Goal: Task Accomplishment & Management: Manage account settings

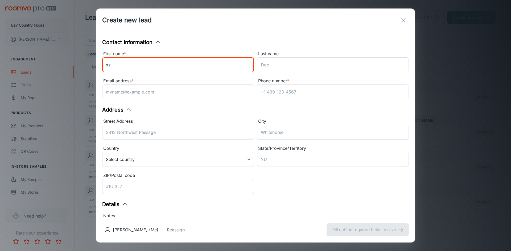
click at [140, 64] on input "xz" at bounding box center [178, 64] width 152 height 15
type input "x"
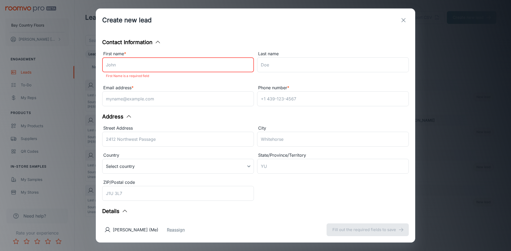
click at [169, 67] on input "First name *" at bounding box center [178, 64] width 152 height 15
drag, startPoint x: 194, startPoint y: 66, endPoint x: 124, endPoint y: 68, distance: 69.5
click at [124, 68] on input "[PERSON_NAME]" at bounding box center [178, 64] width 152 height 15
type input "[PERSON_NAME]"
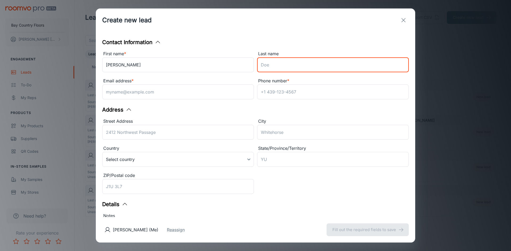
click at [267, 62] on input "Last name" at bounding box center [333, 64] width 152 height 15
paste input "MacFarlane"
type input "MacFarlane"
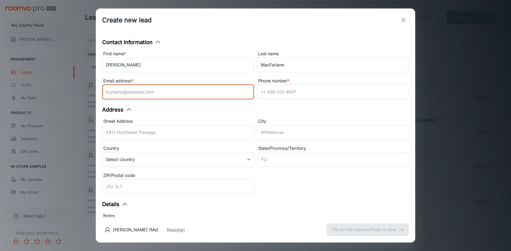
click at [157, 96] on input "Email address *" at bounding box center [178, 92] width 152 height 15
type input "[EMAIL_ADDRESS][DOMAIN_NAME]"
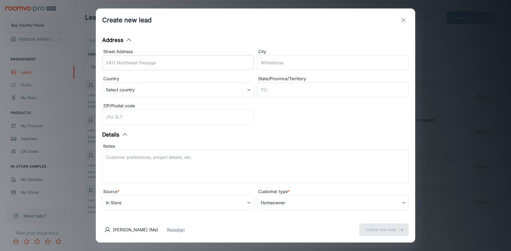
scroll to position [76, 0]
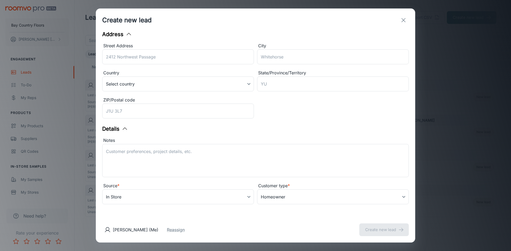
type input "2407505696"
click at [379, 231] on div "[PERSON_NAME] (Me) Reassign Create new lead" at bounding box center [255, 230] width 319 height 26
click at [379, 233] on button "Create new lead" at bounding box center [383, 230] width 49 height 13
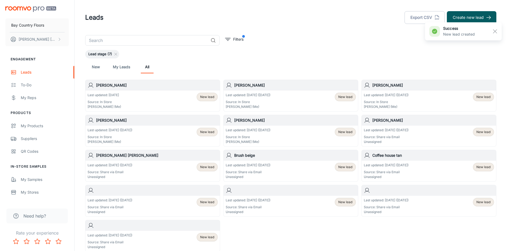
click at [347, 54] on div "Lead stage (7)" at bounding box center [290, 54] width 411 height 9
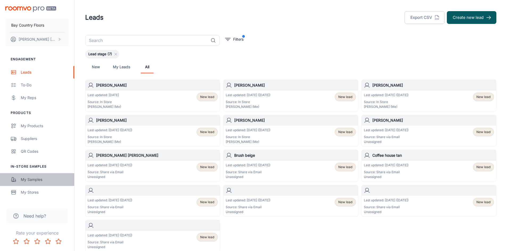
click at [32, 179] on div "My Samples" at bounding box center [45, 180] width 48 height 6
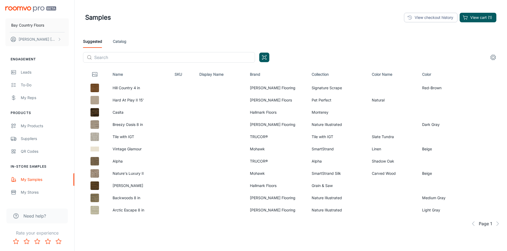
click at [119, 41] on link "Catalog" at bounding box center [120, 41] width 14 height 13
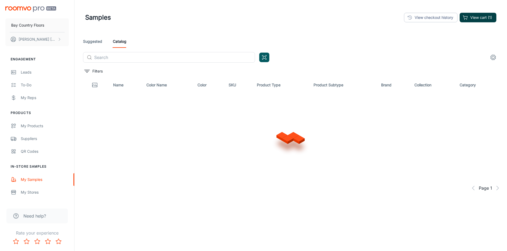
click at [486, 18] on button "View cart (1)" at bounding box center [478, 18] width 37 height 10
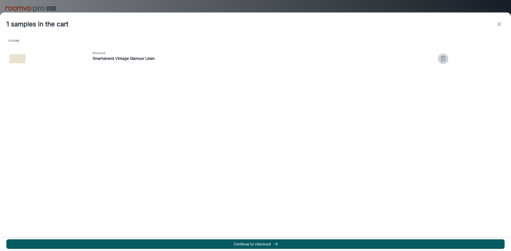
click at [443, 57] on button "button" at bounding box center [443, 58] width 11 height 11
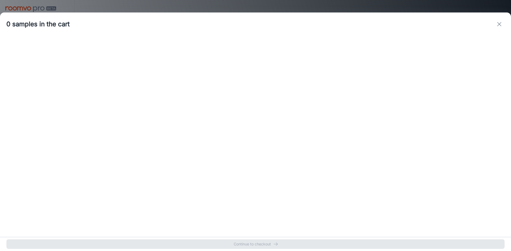
click at [501, 24] on icon "exit" at bounding box center [499, 24] width 6 height 6
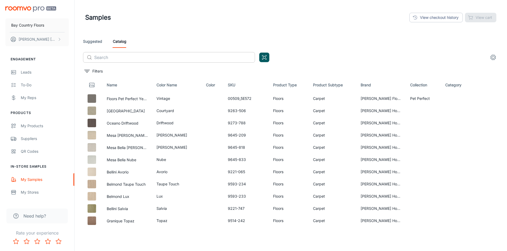
click at [117, 57] on input "text" at bounding box center [174, 57] width 161 height 11
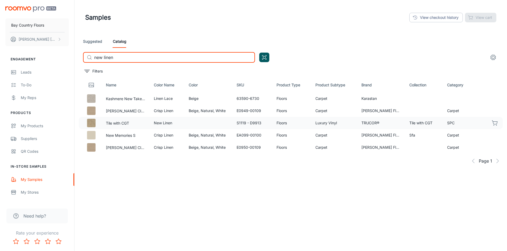
click at [495, 122] on icon "button" at bounding box center [495, 123] width 6 height 6
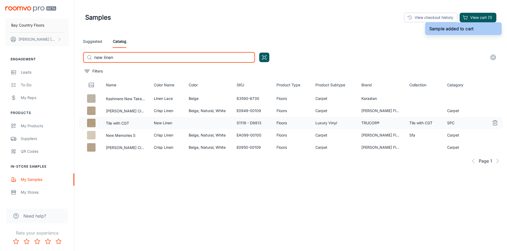
drag, startPoint x: 118, startPoint y: 57, endPoint x: 64, endPoint y: 57, distance: 53.5
click at [68, 58] on div "Bay Country Floors [PERSON_NAME] Engagement Leads To-do My Reps Products My Pro…" at bounding box center [253, 139] width 507 height 279
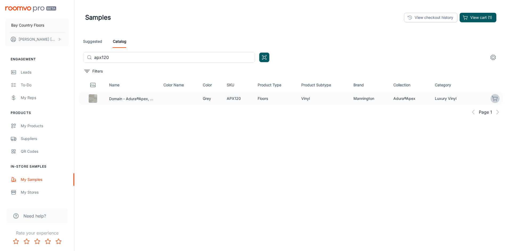
click at [497, 100] on icon "button" at bounding box center [494, 98] width 5 height 4
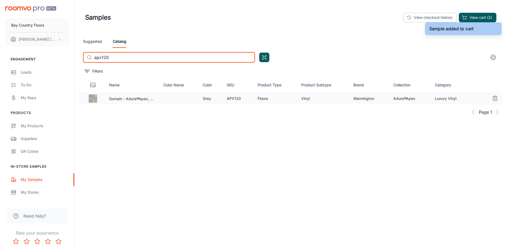
drag, startPoint x: 117, startPoint y: 59, endPoint x: 77, endPoint y: 56, distance: 39.5
click at [79, 57] on div "Samples View checkout history View cart (2) Suggested Catalog ​ apx120 ​ Filter…" at bounding box center [291, 139] width 432 height 279
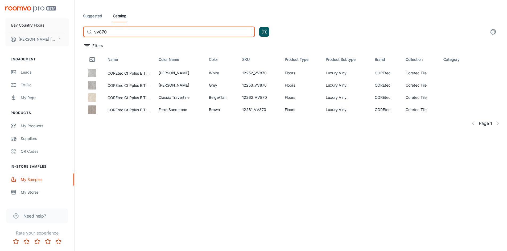
scroll to position [27, 0]
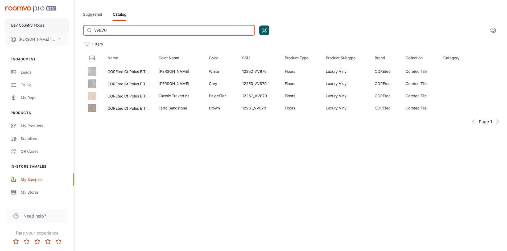
drag, startPoint x: 123, startPoint y: 32, endPoint x: 44, endPoint y: 23, distance: 80.3
click at [53, 26] on div "Bay Country Floors [PERSON_NAME] Engagement Leads To-do My Reps Products My Pro…" at bounding box center [253, 112] width 507 height 279
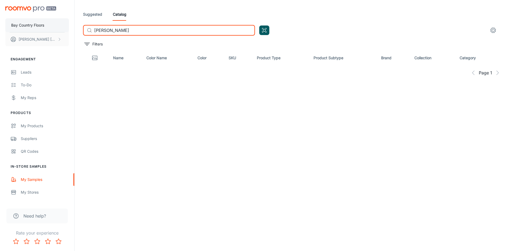
drag, startPoint x: 108, startPoint y: 30, endPoint x: 49, endPoint y: 27, distance: 58.6
click at [56, 27] on div "Bay Country Floors [PERSON_NAME] Engagement Leads To-do My Reps Products My Pro…" at bounding box center [253, 112] width 507 height 279
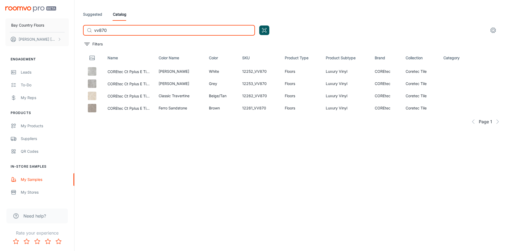
type input "vv870"
click at [493, 30] on icon "settings" at bounding box center [493, 30] width 6 height 6
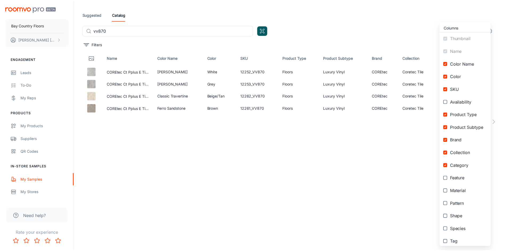
scroll to position [16, 0]
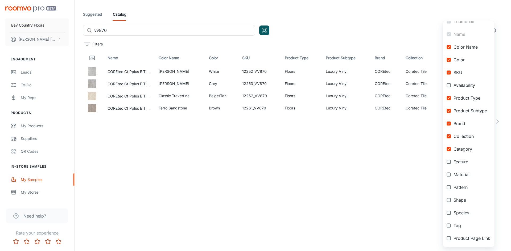
click at [266, 199] on div at bounding box center [255, 125] width 511 height 251
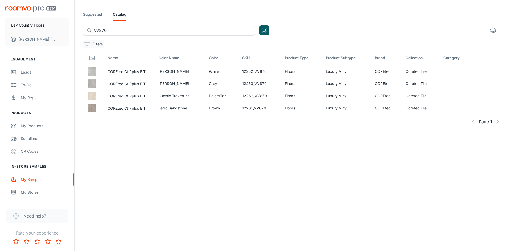
click at [89, 42] on icon "filter" at bounding box center [87, 44] width 6 height 6
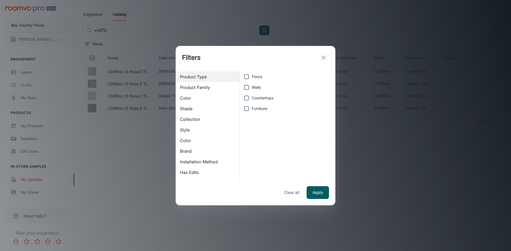
click at [325, 56] on icon "exit" at bounding box center [323, 58] width 6 height 6
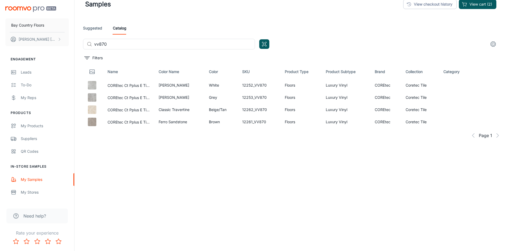
scroll to position [0, 0]
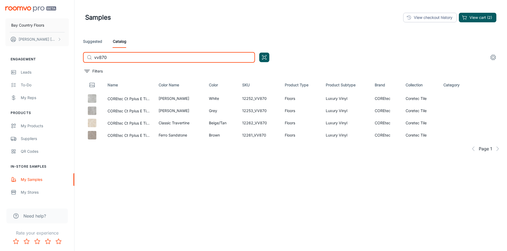
click at [165, 55] on input "vv870" at bounding box center [174, 57] width 161 height 11
click at [180, 175] on div "Name Color Name Color SKU Product Type Product Subtype Brand Collection Categor…" at bounding box center [291, 153] width 424 height 150
drag, startPoint x: 160, startPoint y: 63, endPoint x: 55, endPoint y: 67, distance: 104.9
click at [56, 67] on div "Bay Country Floors [PERSON_NAME] Engagement Leads To-do My Reps Products My Pro…" at bounding box center [253, 139] width 507 height 279
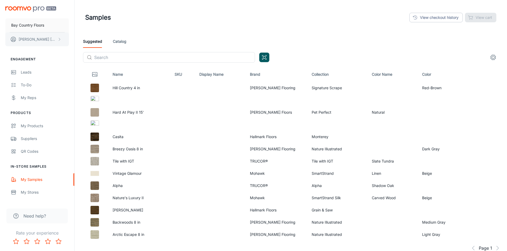
click at [32, 37] on p "Nick Garrison" at bounding box center [38, 39] width 38 height 6
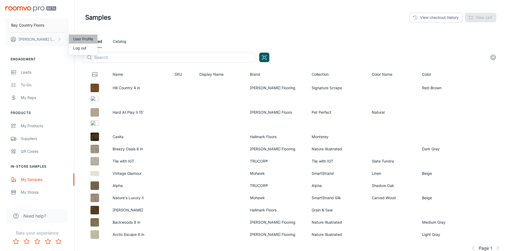
click at [75, 39] on li "User Profile" at bounding box center [83, 39] width 28 height 9
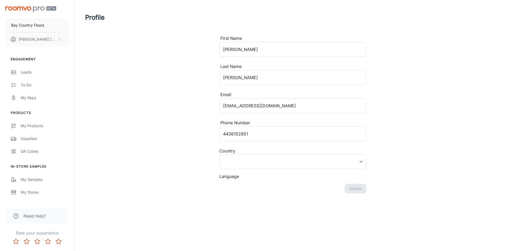
type input "United States"
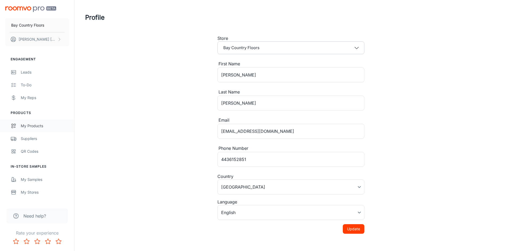
click at [27, 124] on div "My Products" at bounding box center [45, 126] width 48 height 6
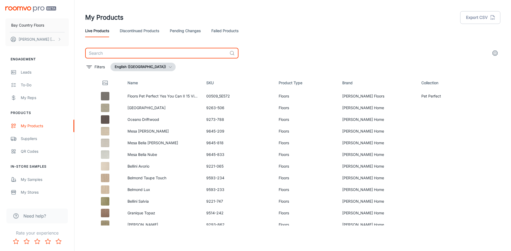
click at [137, 56] on input "text" at bounding box center [156, 53] width 142 height 11
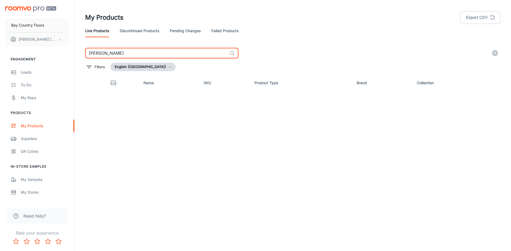
type input "serena lime"
click at [139, 32] on link "Discontinued Products" at bounding box center [139, 30] width 39 height 13
click at [141, 53] on input "serena lime" at bounding box center [156, 53] width 142 height 11
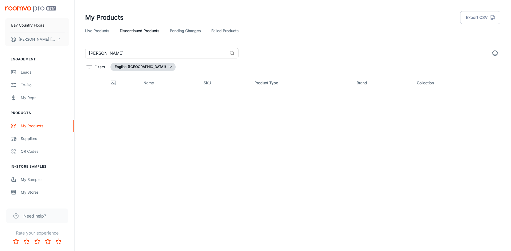
click at [230, 54] on circle at bounding box center [231, 52] width 3 height 3
click at [233, 54] on icon at bounding box center [231, 53] width 5 height 5
click at [188, 30] on link "Pending Changes" at bounding box center [185, 30] width 31 height 13
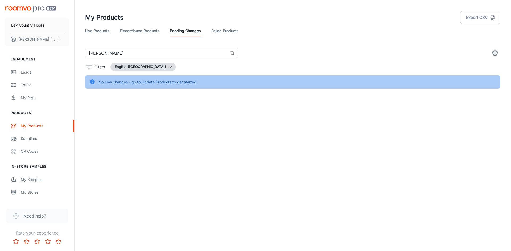
click at [220, 36] on link "Failed Products" at bounding box center [224, 30] width 27 height 13
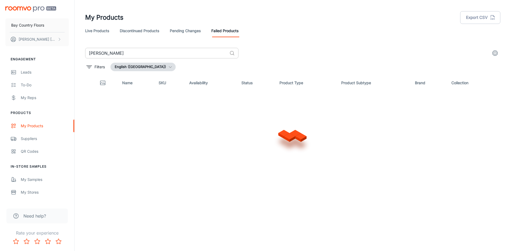
click at [134, 57] on input "serena lime" at bounding box center [156, 53] width 142 height 11
click at [186, 31] on link "Pending Changes" at bounding box center [185, 30] width 31 height 13
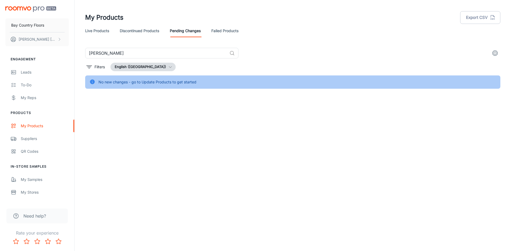
click at [493, 52] on icon "settings" at bounding box center [495, 53] width 6 height 6
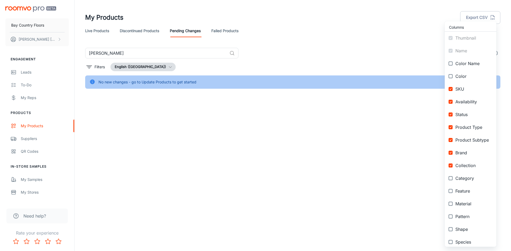
click at [299, 146] on div at bounding box center [255, 125] width 511 height 251
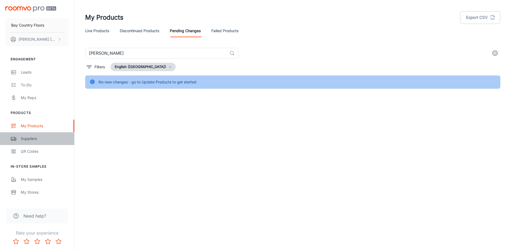
click at [29, 135] on link "Suppliers" at bounding box center [37, 139] width 74 height 13
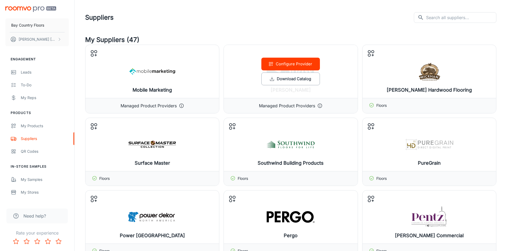
click at [299, 72] on div "Configure Provider Download Catalog" at bounding box center [291, 71] width 134 height 53
click at [297, 78] on button "Download Catalog" at bounding box center [290, 79] width 59 height 13
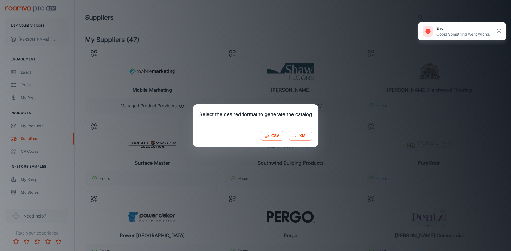
click at [500, 31] on rect "button" at bounding box center [499, 31] width 6 height 6
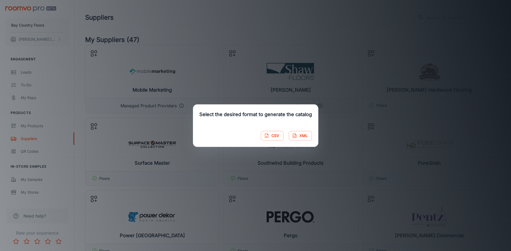
click at [322, 27] on div "Select the desired format to generate the catalog CSV XML" at bounding box center [255, 125] width 511 height 251
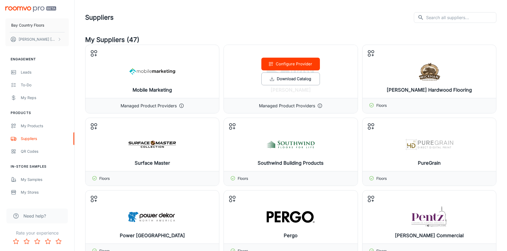
click at [319, 104] on circle at bounding box center [320, 106] width 4 height 4
click at [320, 105] on icon at bounding box center [319, 105] width 5 height 5
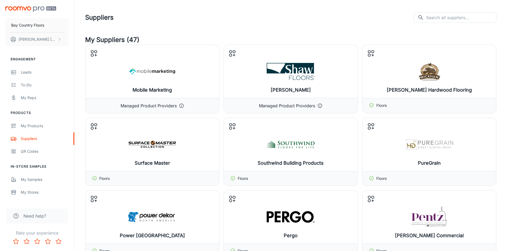
click at [242, 20] on div "Suppliers ​ ​" at bounding box center [290, 18] width 411 height 14
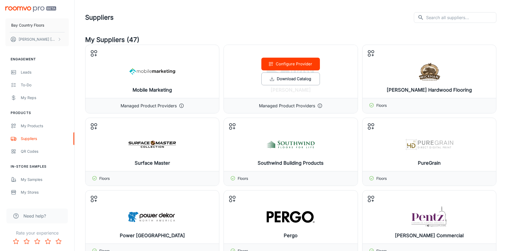
click at [319, 105] on icon at bounding box center [319, 105] width 5 height 5
click at [293, 105] on p "Managed Product Providers" at bounding box center [287, 106] width 56 height 6
click at [277, 105] on p "Managed Product Providers" at bounding box center [287, 106] width 56 height 6
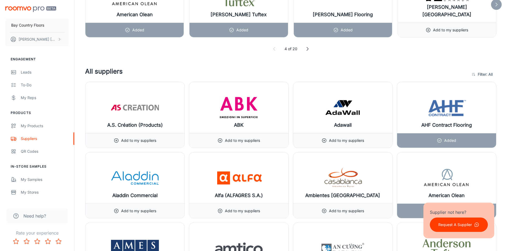
scroll to position [585, 0]
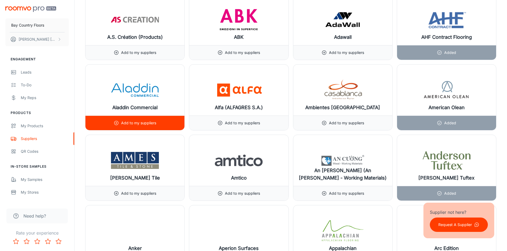
click at [115, 122] on icon at bounding box center [116, 123] width 5 height 5
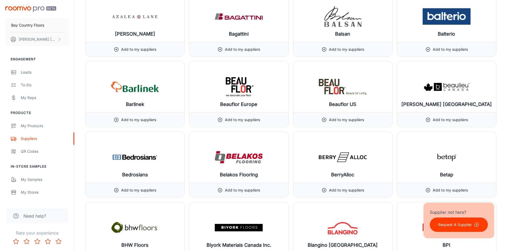
scroll to position [1171, 0]
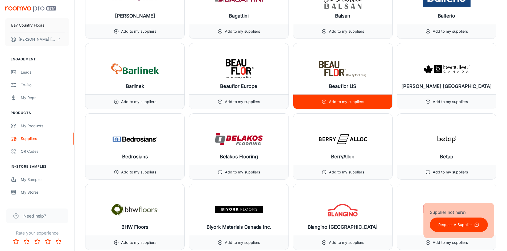
click at [324, 101] on icon at bounding box center [323, 101] width 5 height 5
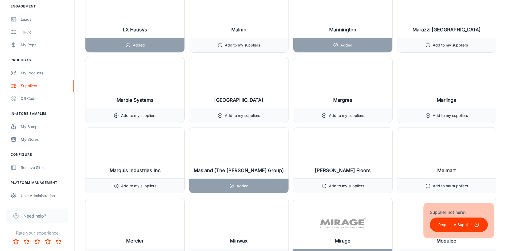
scroll to position [4444, 0]
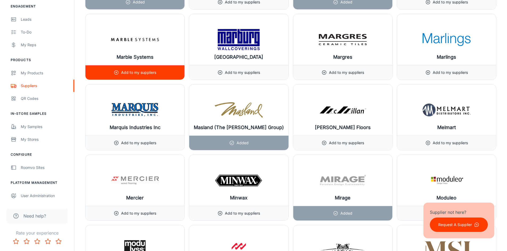
click at [116, 71] on icon at bounding box center [116, 72] width 5 height 5
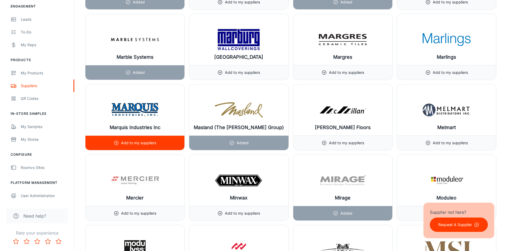
click at [120, 142] on div "Add to my suppliers" at bounding box center [135, 143] width 43 height 14
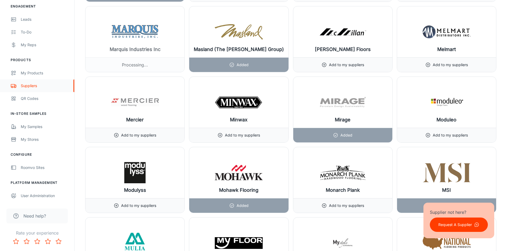
scroll to position [4524, 0]
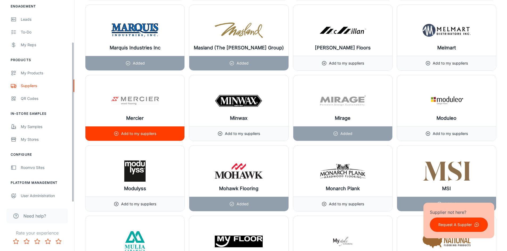
click at [125, 133] on p "Add to my suppliers" at bounding box center [138, 134] width 35 height 6
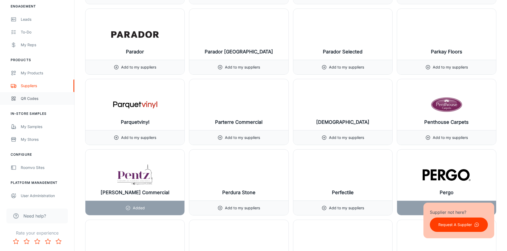
scroll to position [5110, 0]
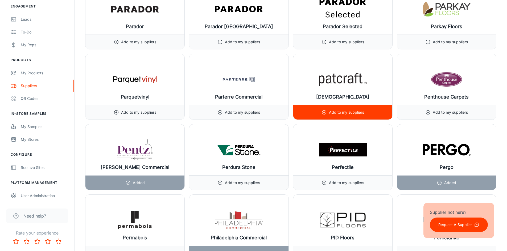
click at [319, 110] on div "Add to my suppliers" at bounding box center [342, 112] width 99 height 15
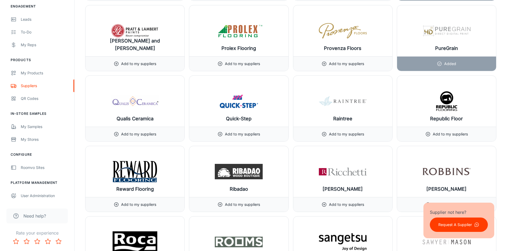
scroll to position [5455, 0]
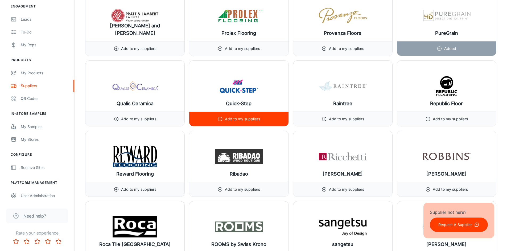
click at [224, 117] on div "Add to my suppliers" at bounding box center [238, 119] width 43 height 14
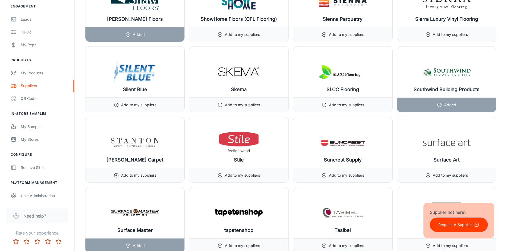
scroll to position [5828, 0]
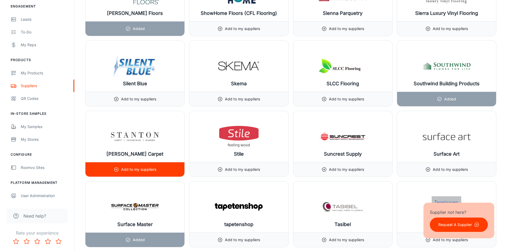
click at [123, 169] on p "Add to my suppliers" at bounding box center [138, 170] width 35 height 6
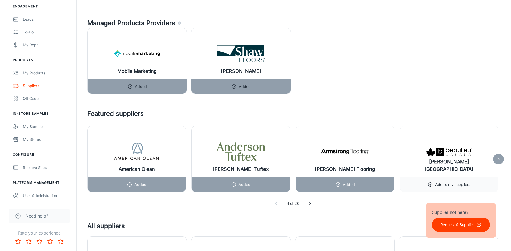
scroll to position [350, 0]
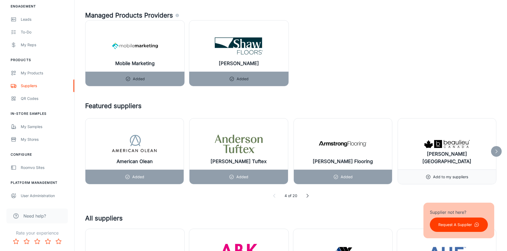
click at [499, 154] on div at bounding box center [496, 151] width 11 height 11
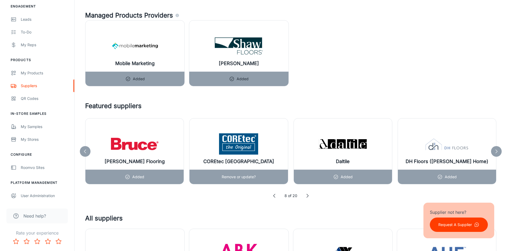
click at [251, 177] on p "Remove or update?" at bounding box center [239, 177] width 34 height 6
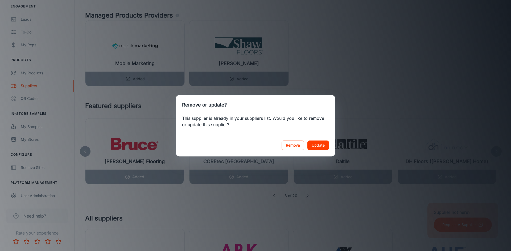
click at [319, 144] on button "Update" at bounding box center [318, 146] width 22 height 10
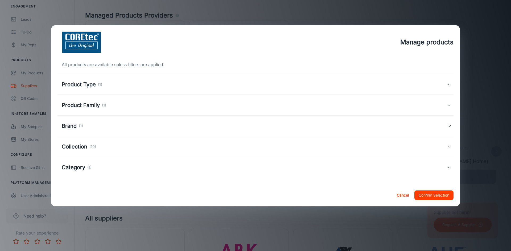
click at [439, 85] on div "Product Type (1)" at bounding box center [254, 85] width 385 height 8
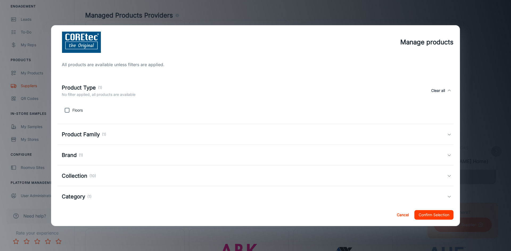
click at [66, 111] on input "checkbox" at bounding box center [67, 110] width 11 height 11
checkbox input "true"
click at [430, 138] on div "Product Family (1)" at bounding box center [254, 135] width 385 height 8
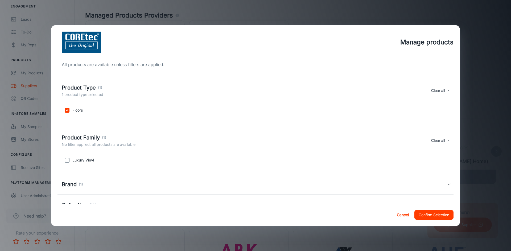
click at [411, 139] on div "Product Family (1) No filter applied, all products are available Clear all" at bounding box center [254, 141] width 385 height 14
click at [448, 91] on div "Product Type (1) 1 product type selected Clear all" at bounding box center [255, 91] width 396 height 24
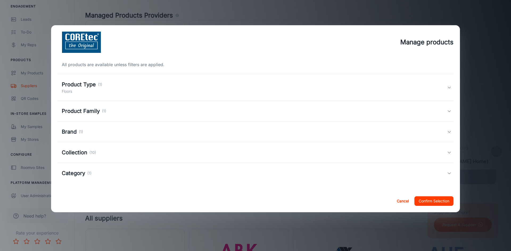
click at [91, 156] on div "Collection (10)" at bounding box center [79, 153] width 34 height 8
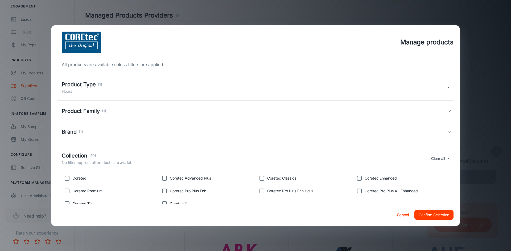
scroll to position [41, 0]
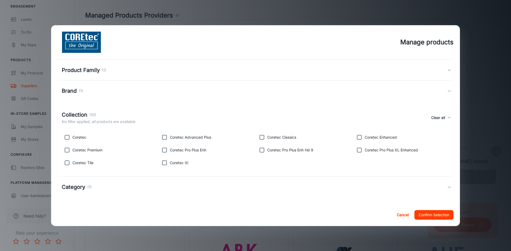
click at [145, 189] on div "Category (1)" at bounding box center [254, 187] width 385 height 8
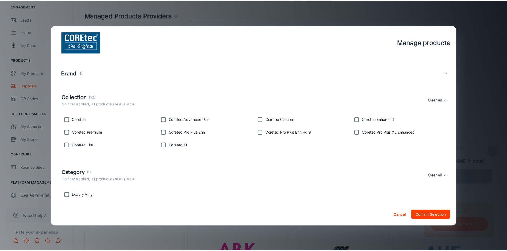
scroll to position [66, 0]
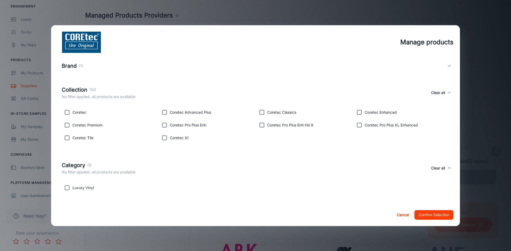
click at [66, 137] on input "checkbox" at bounding box center [67, 138] width 11 height 11
checkbox input "true"
click at [67, 126] on input "checkbox" at bounding box center [67, 125] width 11 height 11
checkbox input "true"
click at [67, 115] on input "checkbox" at bounding box center [67, 112] width 11 height 11
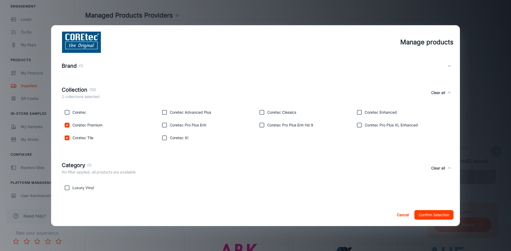
checkbox input "true"
click at [162, 111] on input "checkbox" at bounding box center [164, 112] width 11 height 11
checkbox input "true"
click at [164, 123] on input "checkbox" at bounding box center [164, 125] width 11 height 11
checkbox input "true"
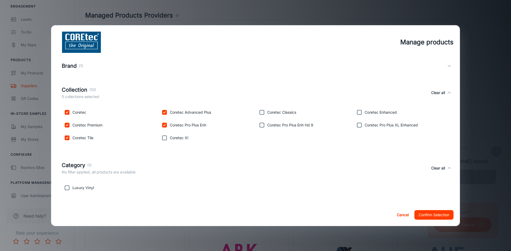
click at [164, 138] on input "checkbox" at bounding box center [164, 138] width 11 height 11
checkbox input "true"
drag, startPoint x: 263, startPoint y: 125, endPoint x: 264, endPoint y: 122, distance: 2.7
click at [264, 125] on input "checkbox" at bounding box center [262, 125] width 11 height 11
checkbox input "true"
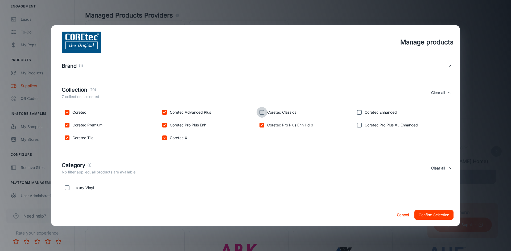
click at [261, 113] on input "checkbox" at bounding box center [262, 112] width 11 height 11
checkbox input "true"
drag, startPoint x: 360, startPoint y: 112, endPoint x: 360, endPoint y: 121, distance: 9.3
click at [359, 112] on input "checkbox" at bounding box center [359, 112] width 11 height 11
checkbox input "true"
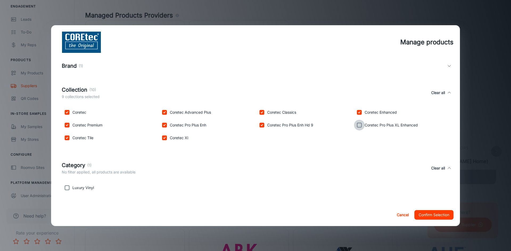
click at [358, 126] on input "checkbox" at bounding box center [359, 125] width 11 height 11
checkbox input "true"
click at [431, 216] on button "Confirm Selection" at bounding box center [433, 216] width 39 height 10
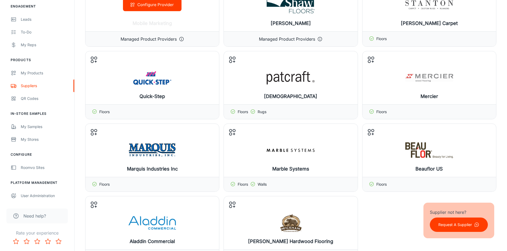
scroll to position [0, 0]
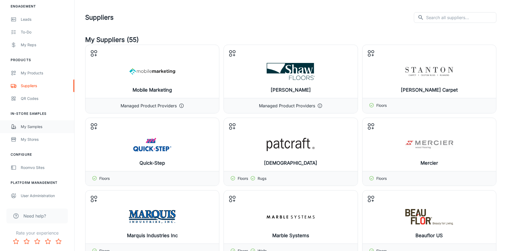
click at [26, 127] on div "My Samples" at bounding box center [45, 127] width 48 height 6
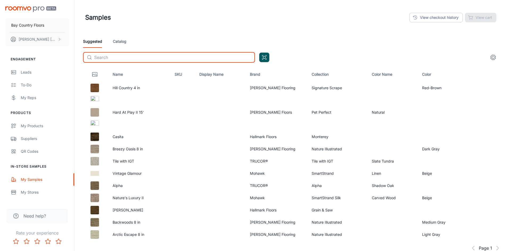
click at [139, 58] on input "text" at bounding box center [174, 57] width 161 height 11
click at [473, 17] on div "View checkout history View cart" at bounding box center [452, 18] width 87 height 10
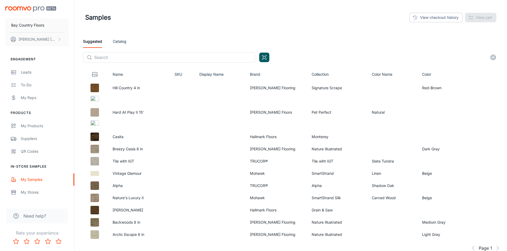
click at [474, 16] on div "View checkout history View cart" at bounding box center [452, 18] width 87 height 10
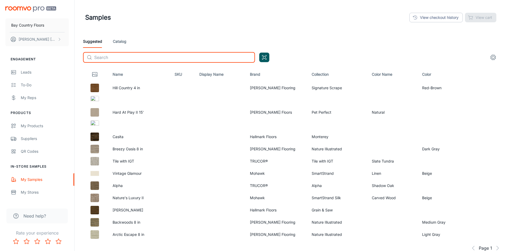
click at [133, 57] on input "text" at bounding box center [174, 57] width 161 height 11
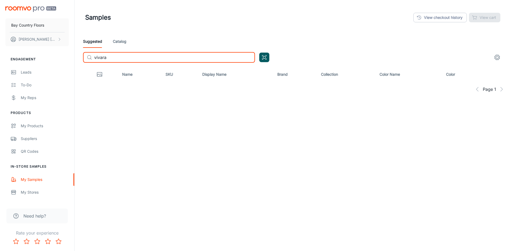
type input "vivara"
click at [124, 42] on link "Catalog" at bounding box center [120, 41] width 14 height 13
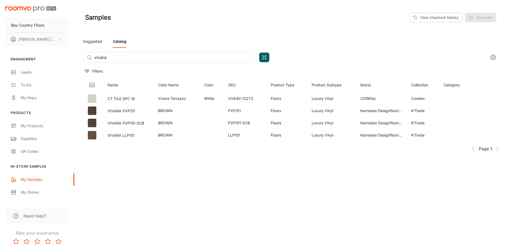
click at [240, 194] on div "Name Color Name Color SKU Product Type Product Subtype Brand Collection Categor…" at bounding box center [291, 153] width 424 height 150
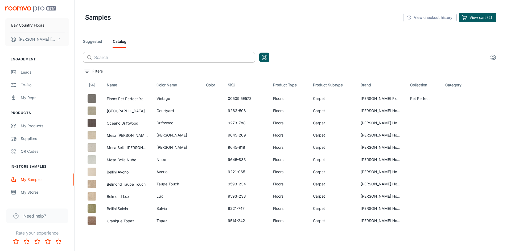
click at [108, 57] on input "text" at bounding box center [174, 57] width 161 height 11
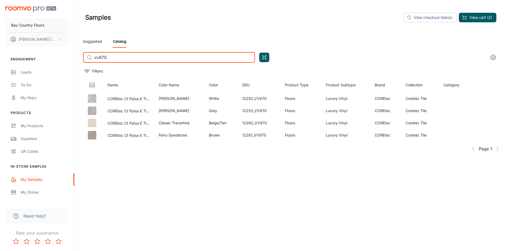
type input "vv870"
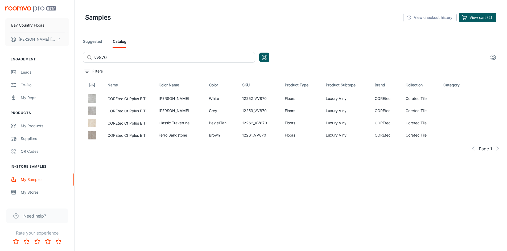
click at [182, 162] on div "Name Color Name Color SKU Product Type Product Subtype Brand Collection Categor…" at bounding box center [291, 153] width 424 height 150
click at [265, 57] on icon "Open QR code scanner" at bounding box center [264, 57] width 6 height 6
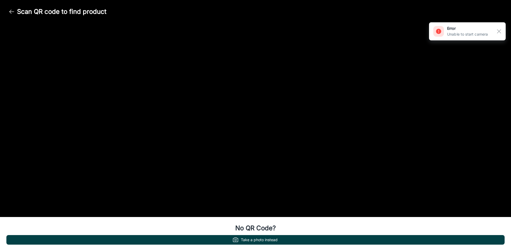
click at [261, 238] on button "Take a photo instead" at bounding box center [255, 241] width 498 height 10
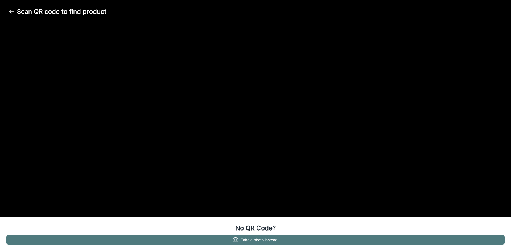
click at [252, 241] on button "Take a photo instead" at bounding box center [255, 241] width 498 height 10
